Goal: Task Accomplishment & Management: Manage account settings

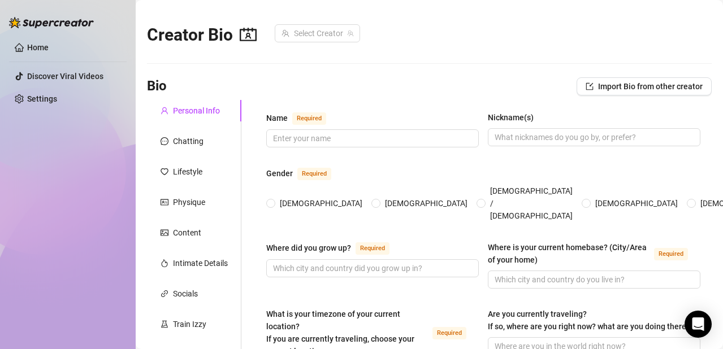
click at [673, 10] on div "Creator Bio Select Creator" at bounding box center [429, 32] width 565 height 49
